Goal: Information Seeking & Learning: Check status

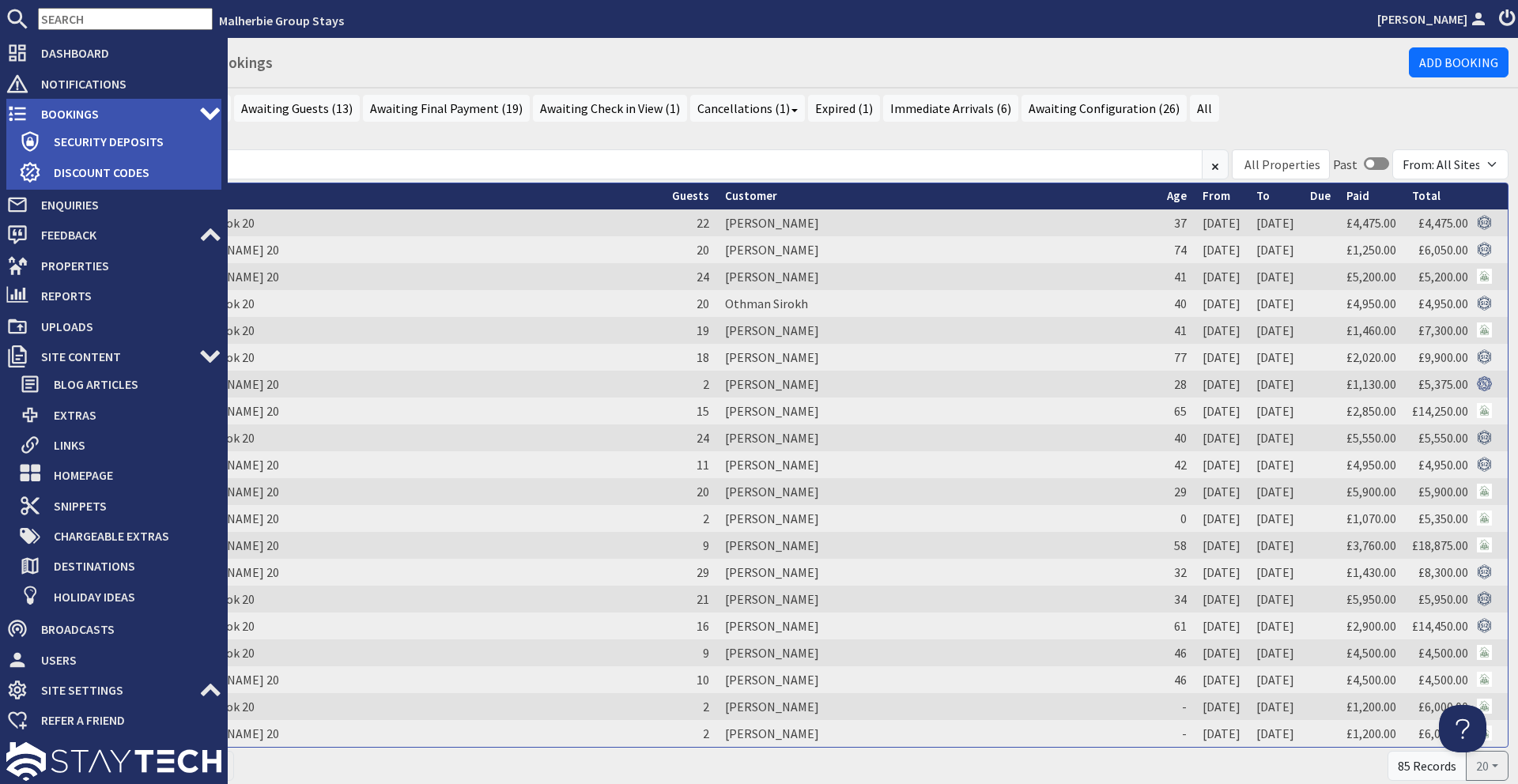
click at [21, 106] on icon at bounding box center [17, 113] width 22 height 22
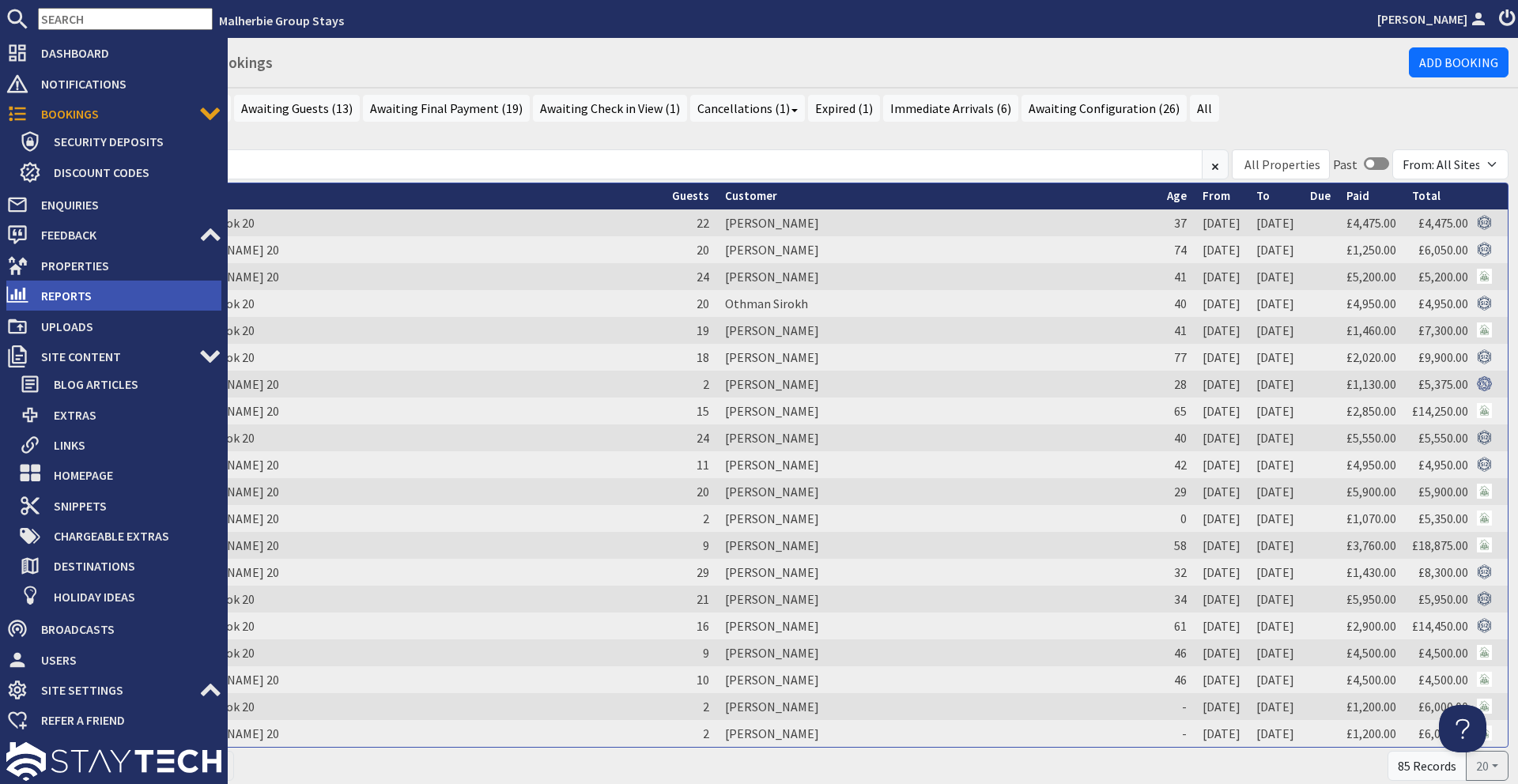
click at [94, 292] on span "Reports" at bounding box center [125, 296] width 193 height 25
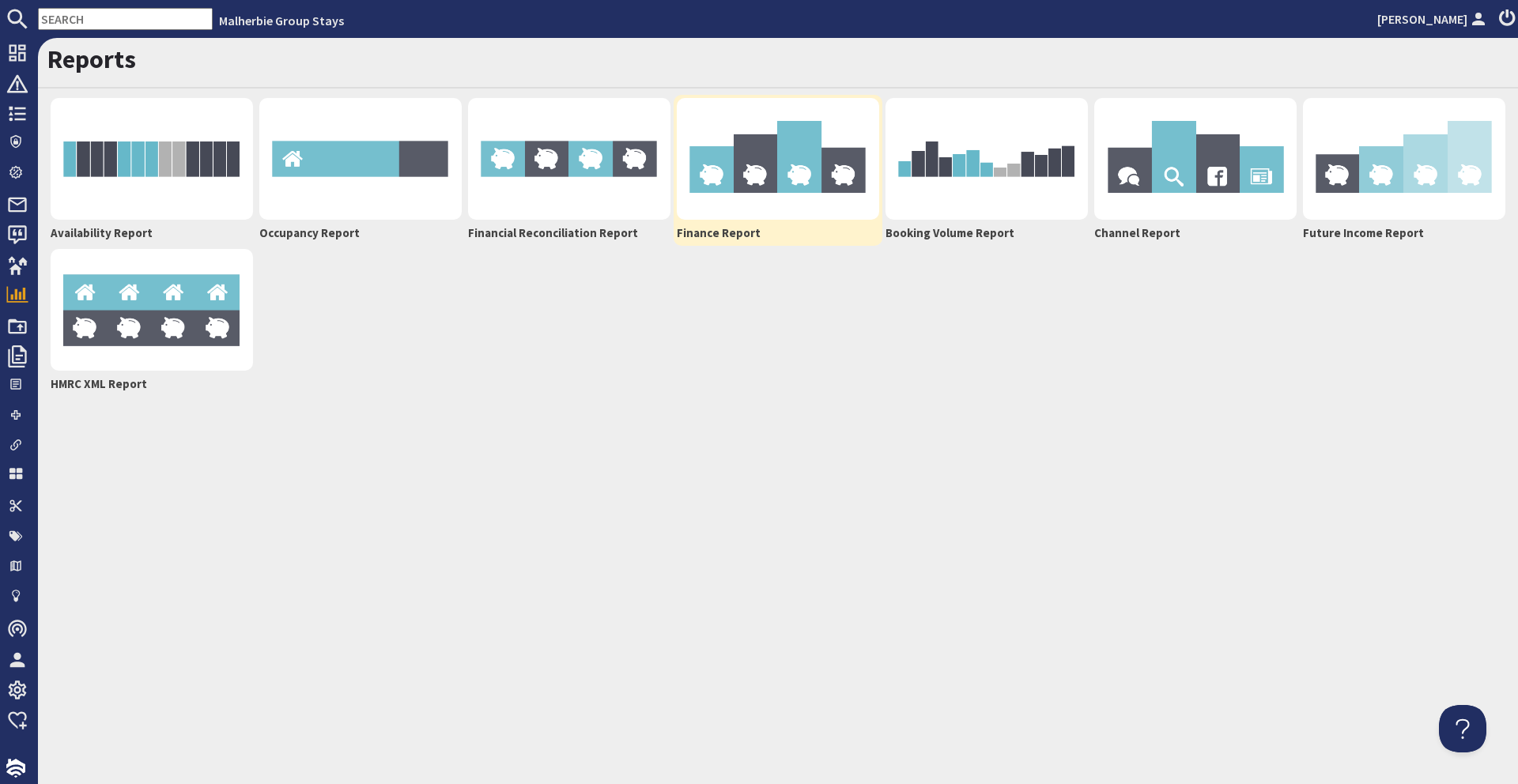
click at [744, 199] on img at bounding box center [778, 159] width 203 height 122
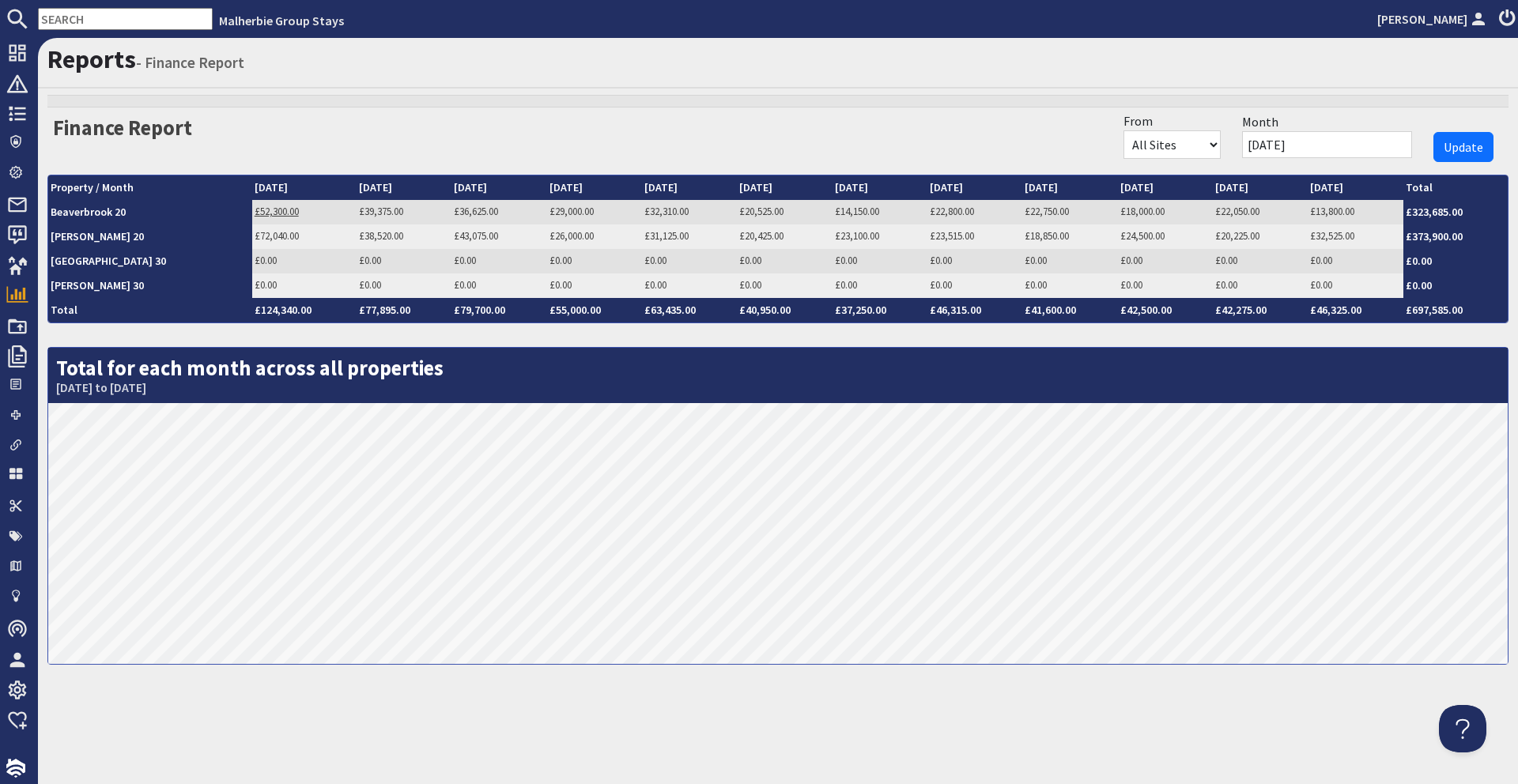
click at [255, 212] on link "£52,300.00" at bounding box center [277, 211] width 44 height 14
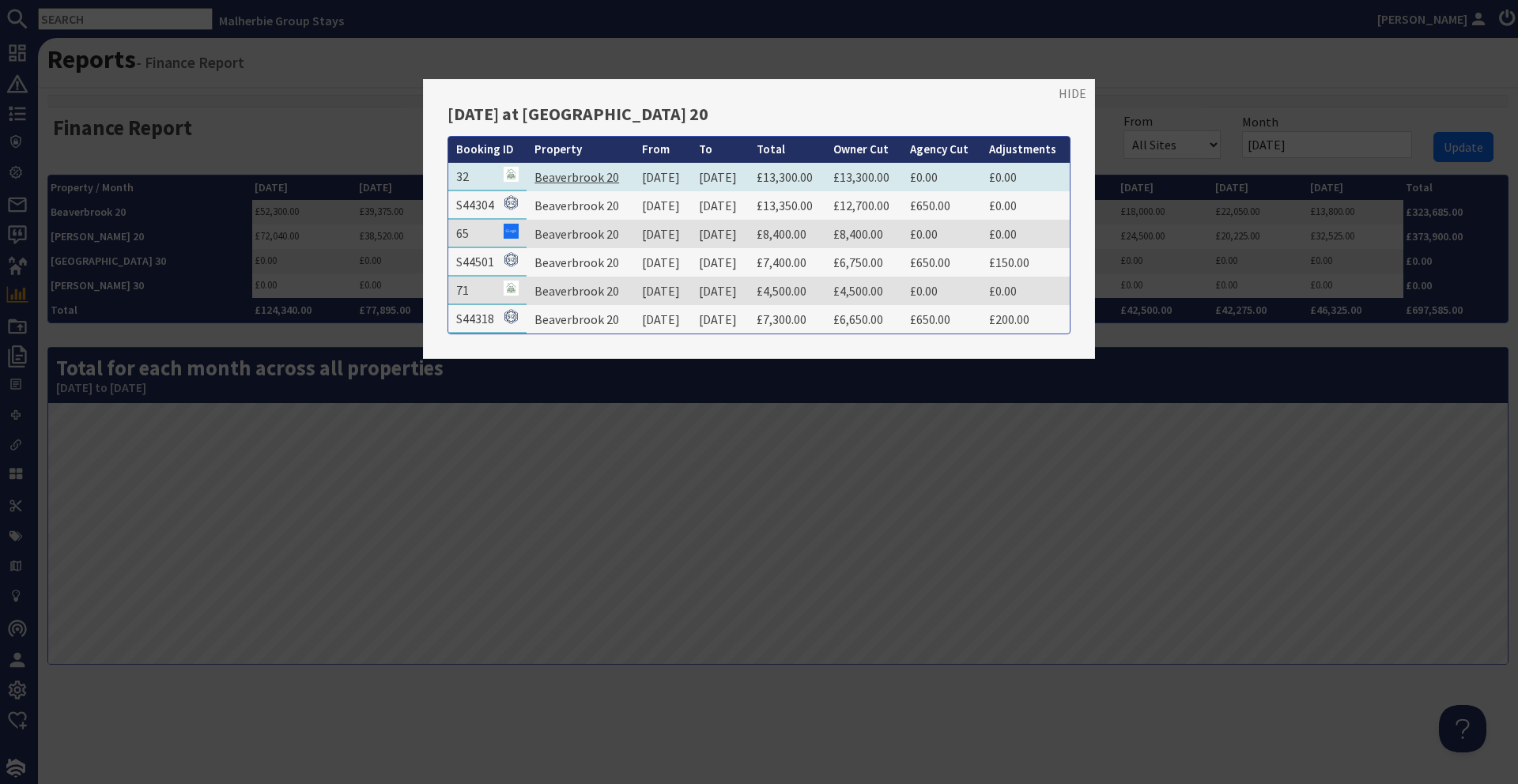
click at [554, 185] on link "Beaverbrook 20" at bounding box center [577, 177] width 85 height 15
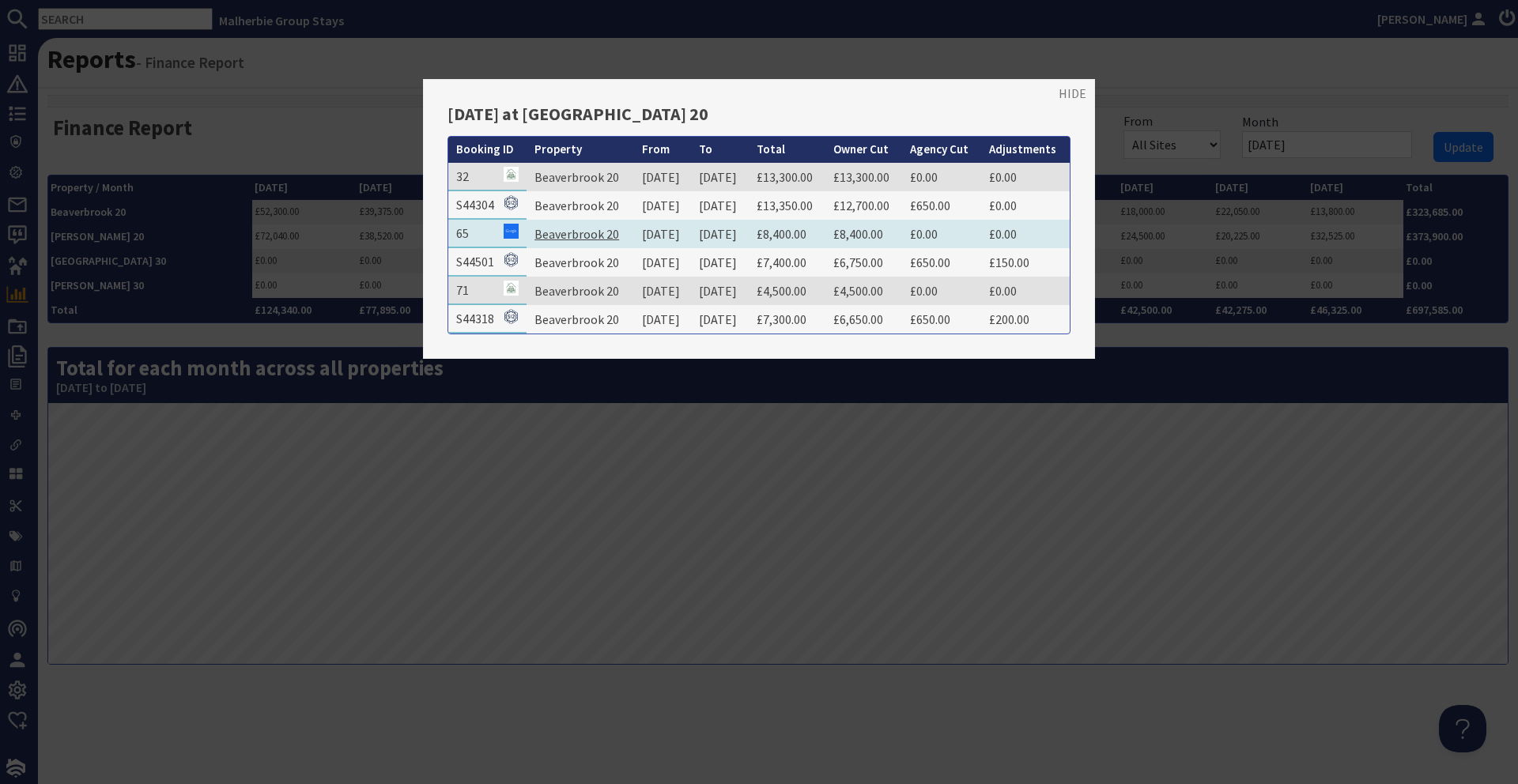
click at [534, 242] on link "Beaverbrook 20" at bounding box center [577, 234] width 85 height 15
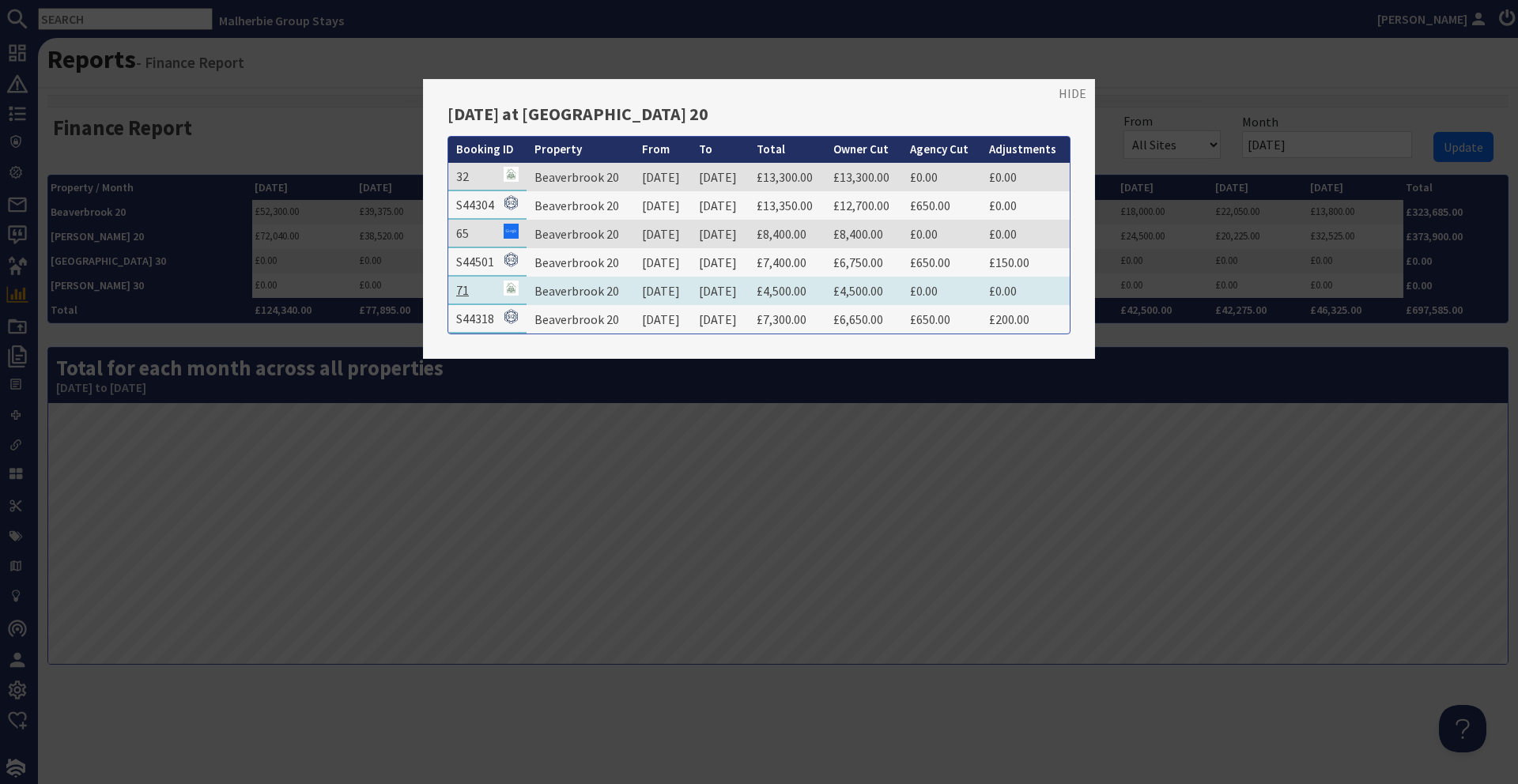
click at [468, 298] on link "71" at bounding box center [463, 290] width 13 height 15
